Goal: Task Accomplishment & Management: Manage account settings

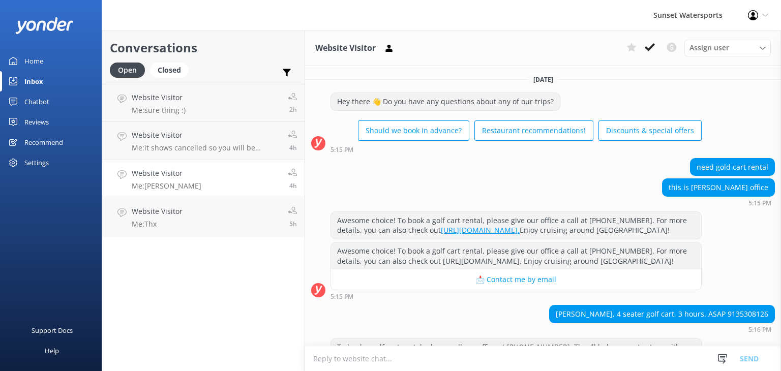
scroll to position [1153, 0]
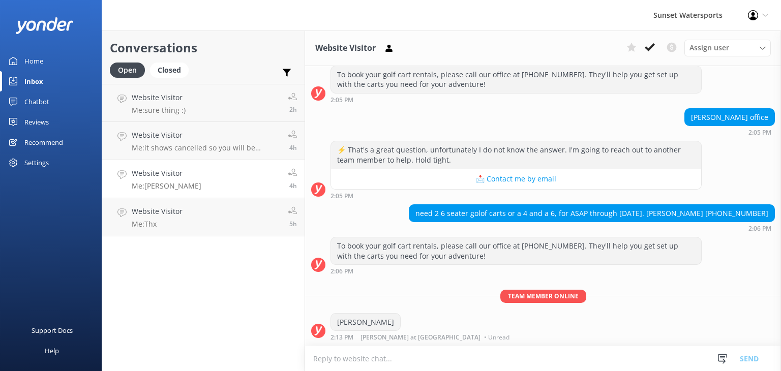
click at [38, 84] on div "Inbox" at bounding box center [33, 81] width 19 height 20
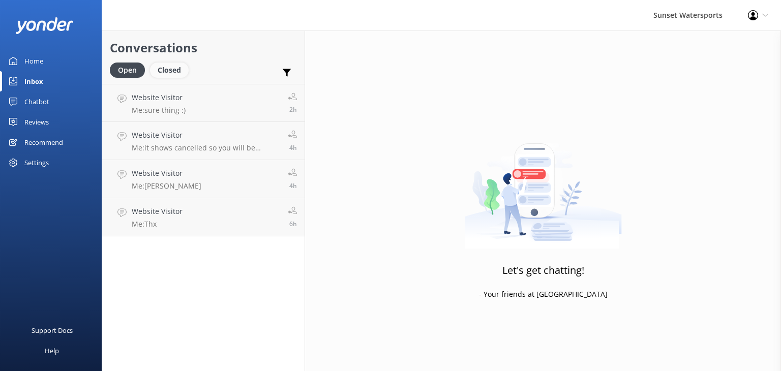
click at [180, 74] on div "Closed" at bounding box center [169, 70] width 39 height 15
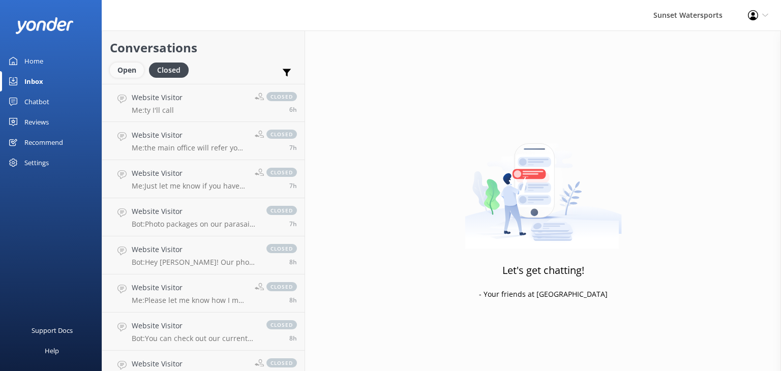
click at [130, 69] on div "Open" at bounding box center [127, 70] width 34 height 15
